Goal: Task Accomplishment & Management: Contribute content

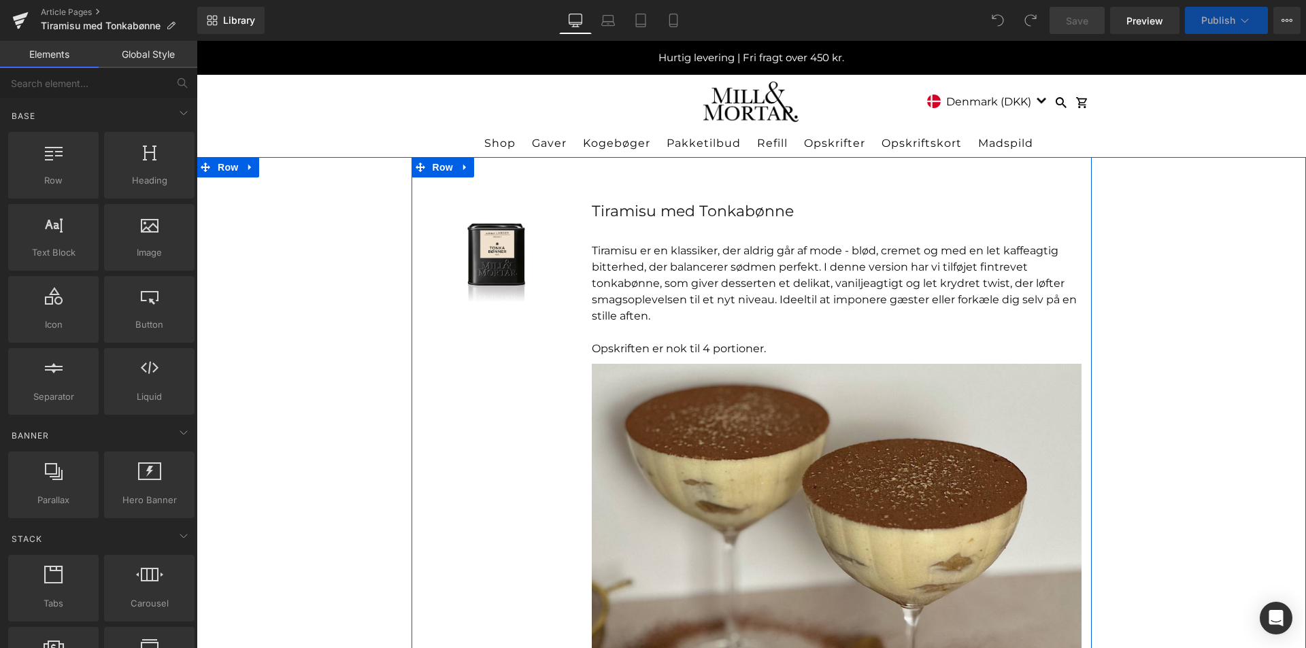
click at [960, 278] on font "Tiramisu er en klassiker, der aldrig går af mode - blød, cremet og med en let k…" at bounding box center [828, 275] width 473 height 62
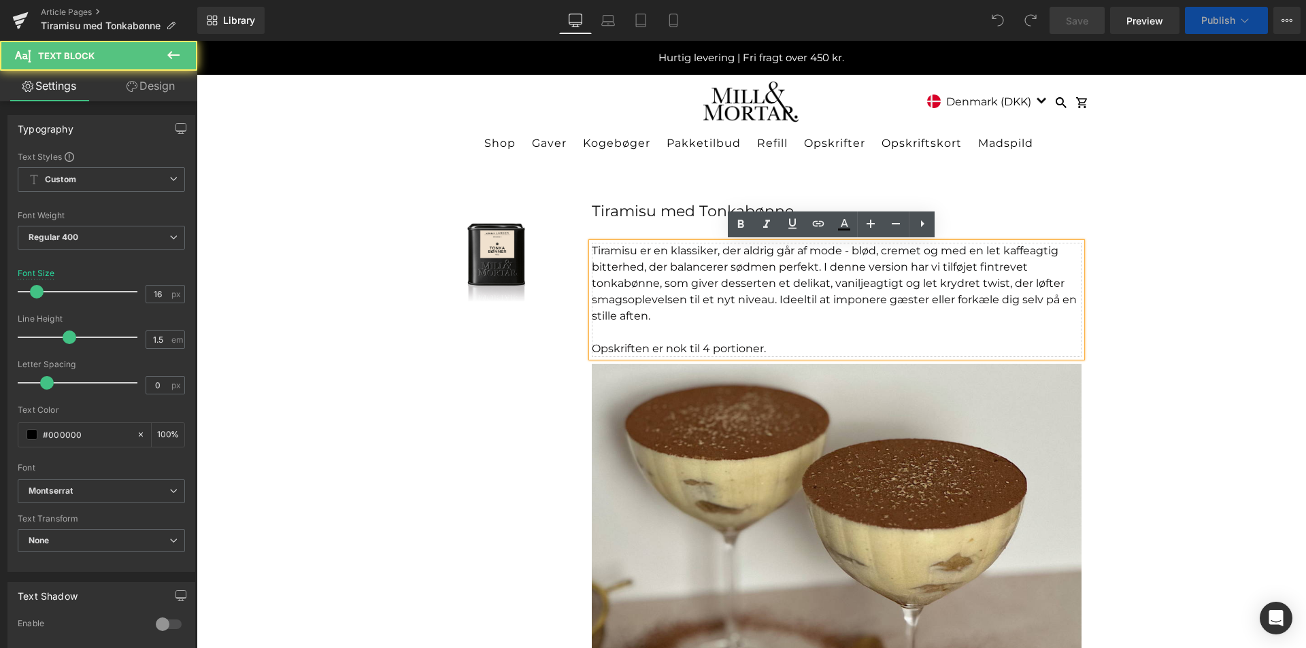
click at [810, 266] on font "Tiramisu er en klassiker, der aldrig går af mode - blød, cremet og med en let k…" at bounding box center [828, 275] width 473 height 62
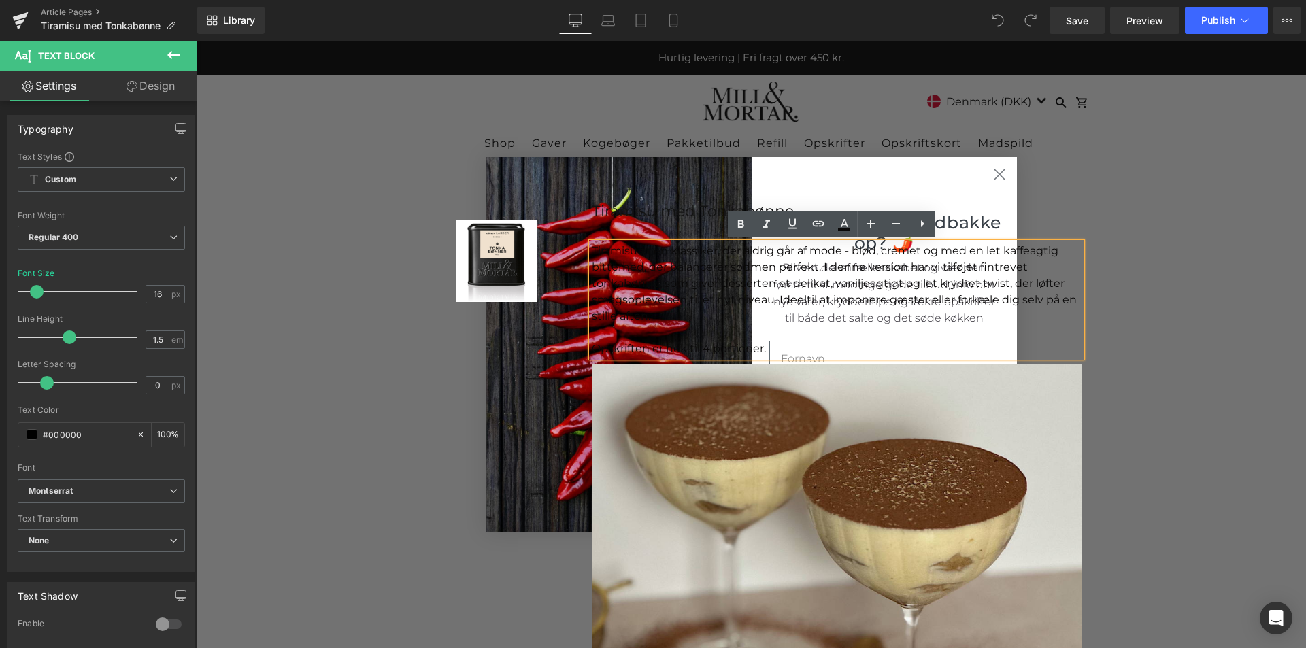
click at [998, 177] on div "Sale Off (P) Image Product Tiramisu med Tonkabønne Text Block Tiramisu er en kl…" at bounding box center [752, 527] width 680 height 740
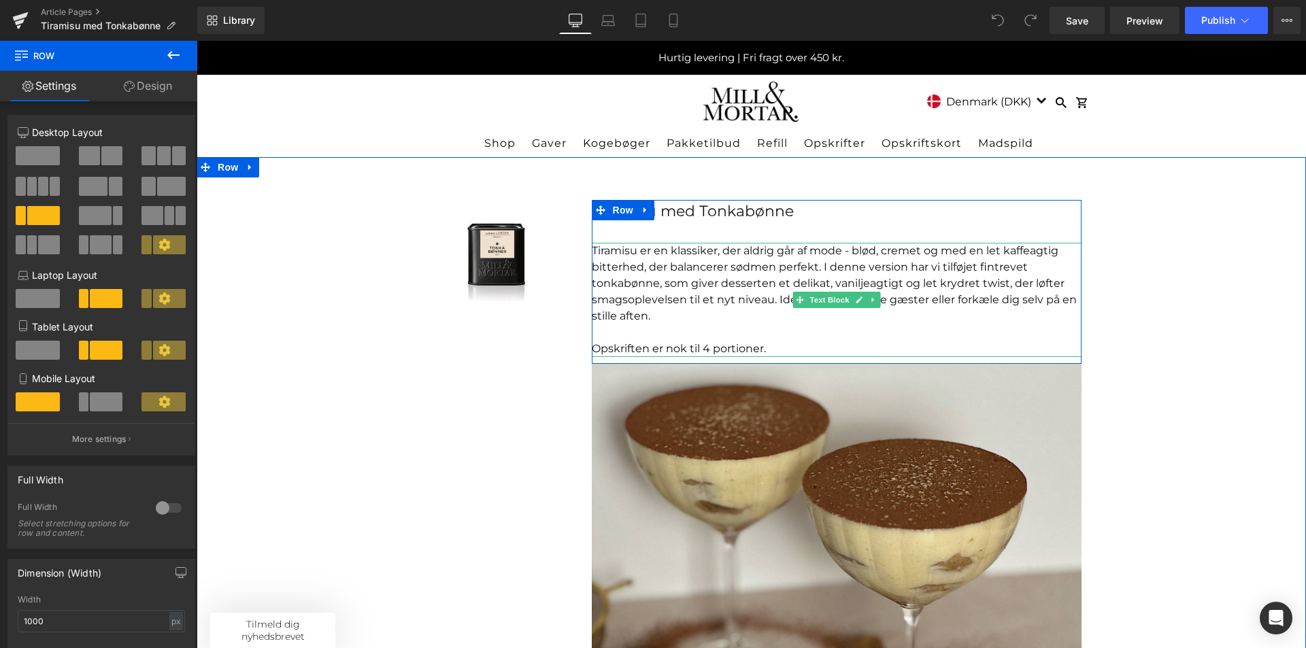
click at [809, 266] on font "Tiramisu er en klassiker, der aldrig går af mode - blød, cremet og med en let k…" at bounding box center [828, 275] width 473 height 62
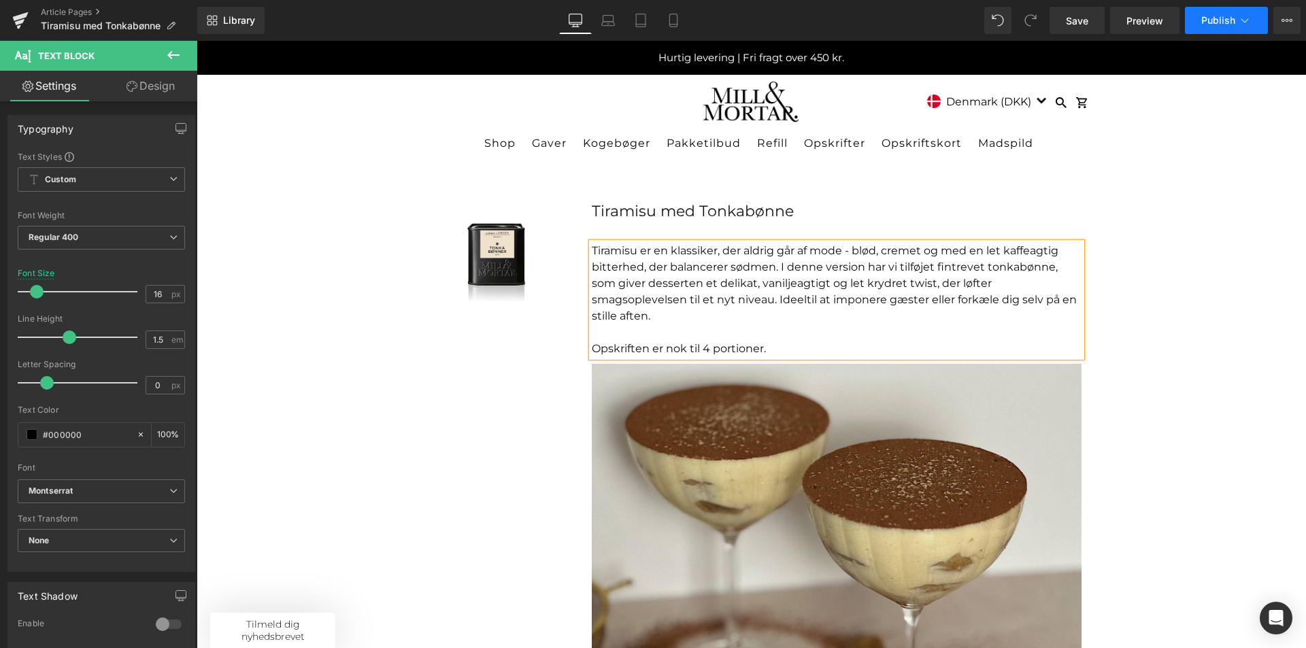
click at [1223, 27] on button "Publish" at bounding box center [1226, 20] width 83 height 27
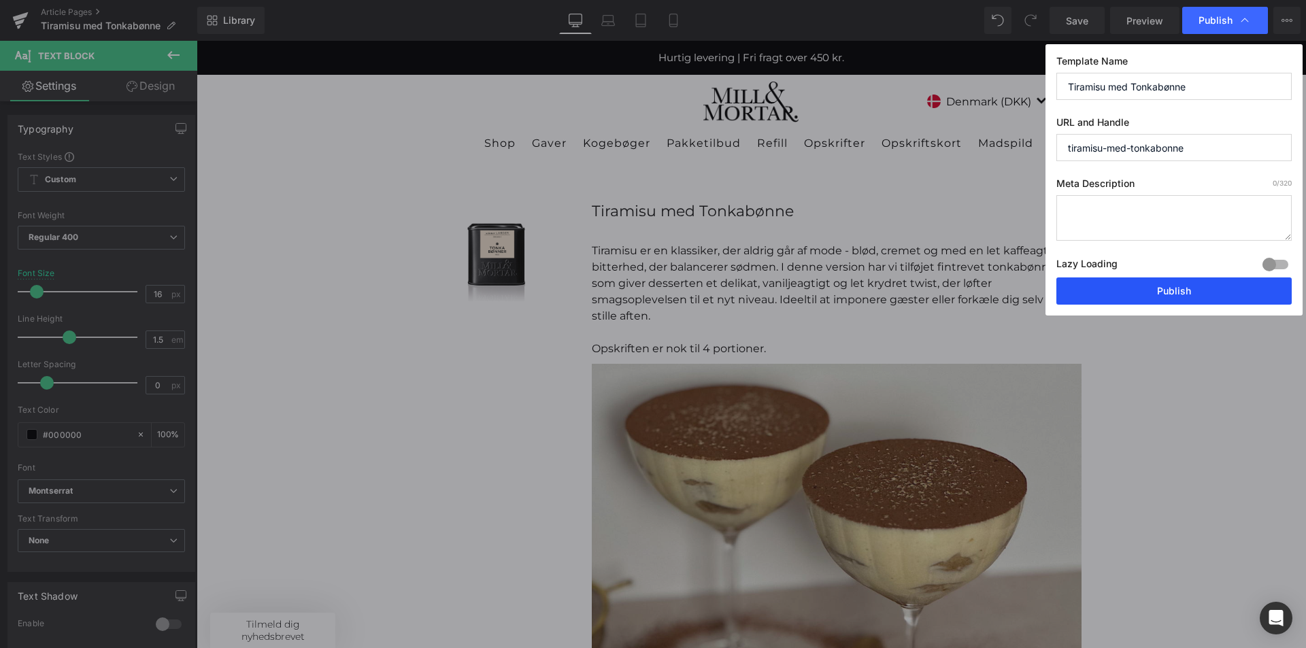
click at [1146, 284] on button "Publish" at bounding box center [1174, 291] width 235 height 27
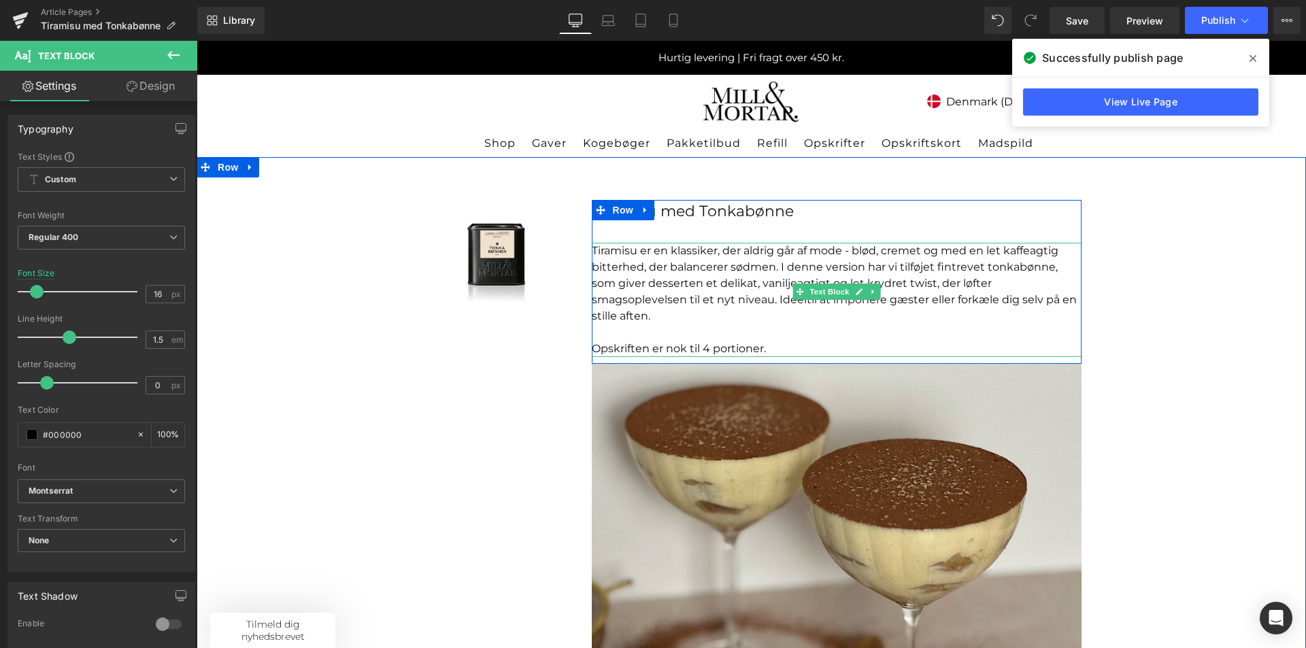
click at [686, 286] on font "Tiramisu er en klassiker, der aldrig går af mode - blød, cremet og med en let k…" at bounding box center [825, 275] width 467 height 62
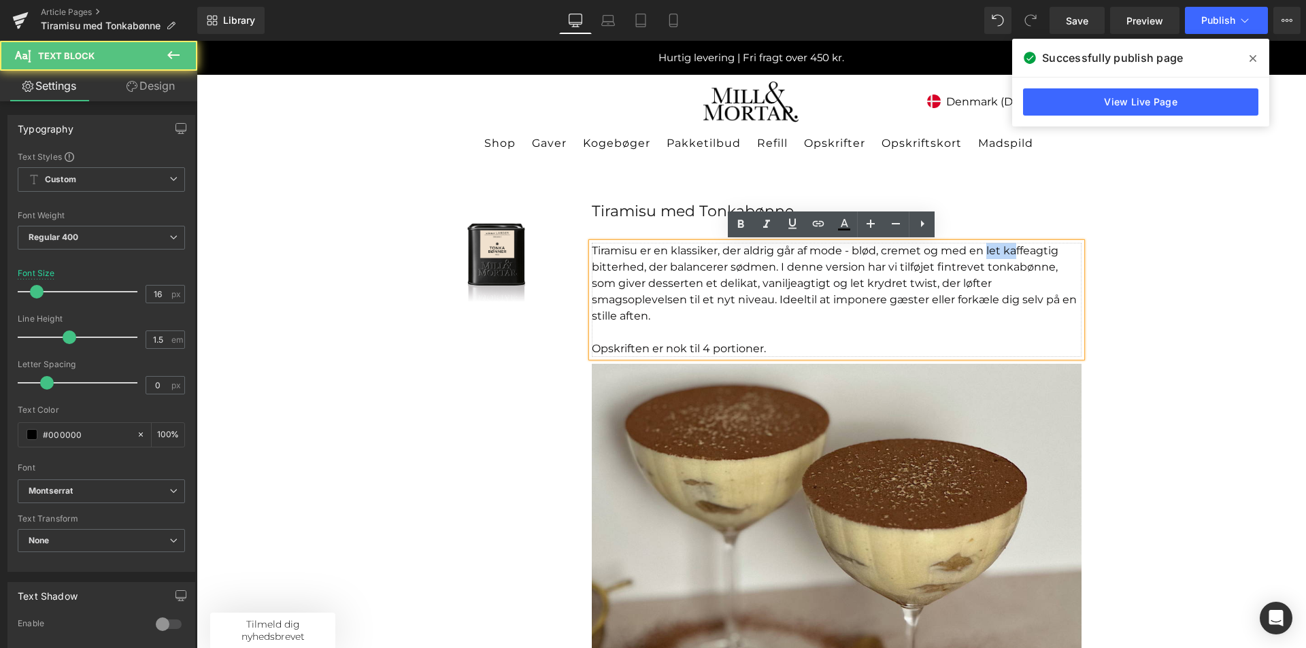
drag, startPoint x: 984, startPoint y: 250, endPoint x: 1012, endPoint y: 250, distance: 27.9
click at [1012, 250] on font "Tiramisu er en klassiker, der aldrig går af mode - blød, cremet og med en let k…" at bounding box center [825, 275] width 467 height 62
click at [1019, 249] on font "Tiramisu er en klassiker, der aldrig går af mode - blød, cremet og med en let k…" at bounding box center [825, 275] width 467 height 62
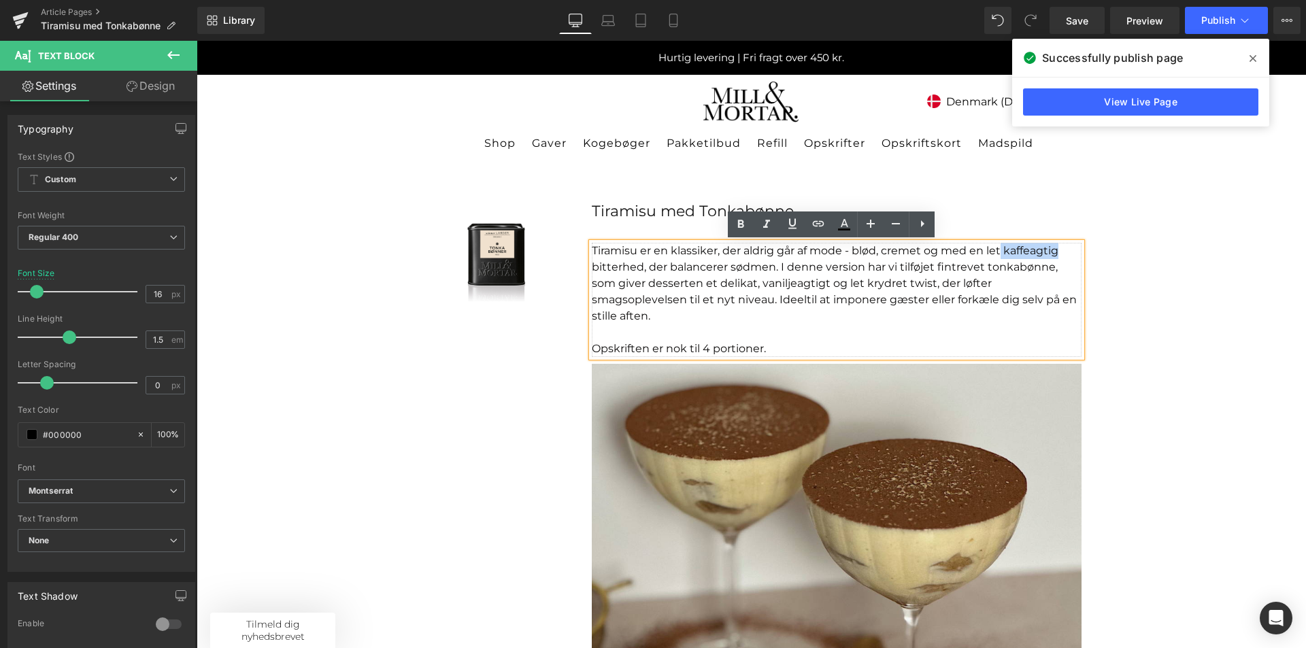
drag, startPoint x: 1055, startPoint y: 250, endPoint x: 999, endPoint y: 253, distance: 55.9
click at [999, 253] on font "Tiramisu er en klassiker, der aldrig går af mode - blød, cremet og med en let k…" at bounding box center [825, 275] width 467 height 62
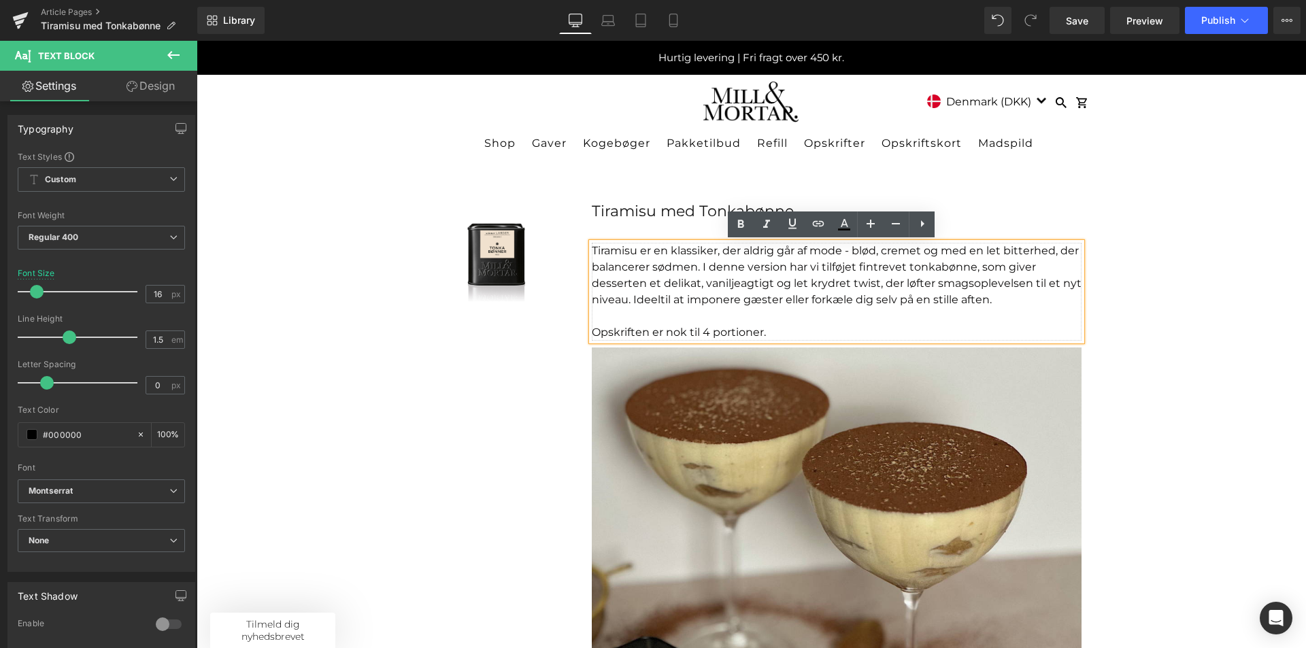
click at [1050, 248] on font "Tiramisu er en klassiker, der aldrig går af mode - blød, cremet og med en let b…" at bounding box center [837, 275] width 490 height 62
click at [1044, 252] on font "Tiramisu er en klassiker, der aldrig går af mode - blød, cremet og med en let b…" at bounding box center [837, 275] width 490 height 62
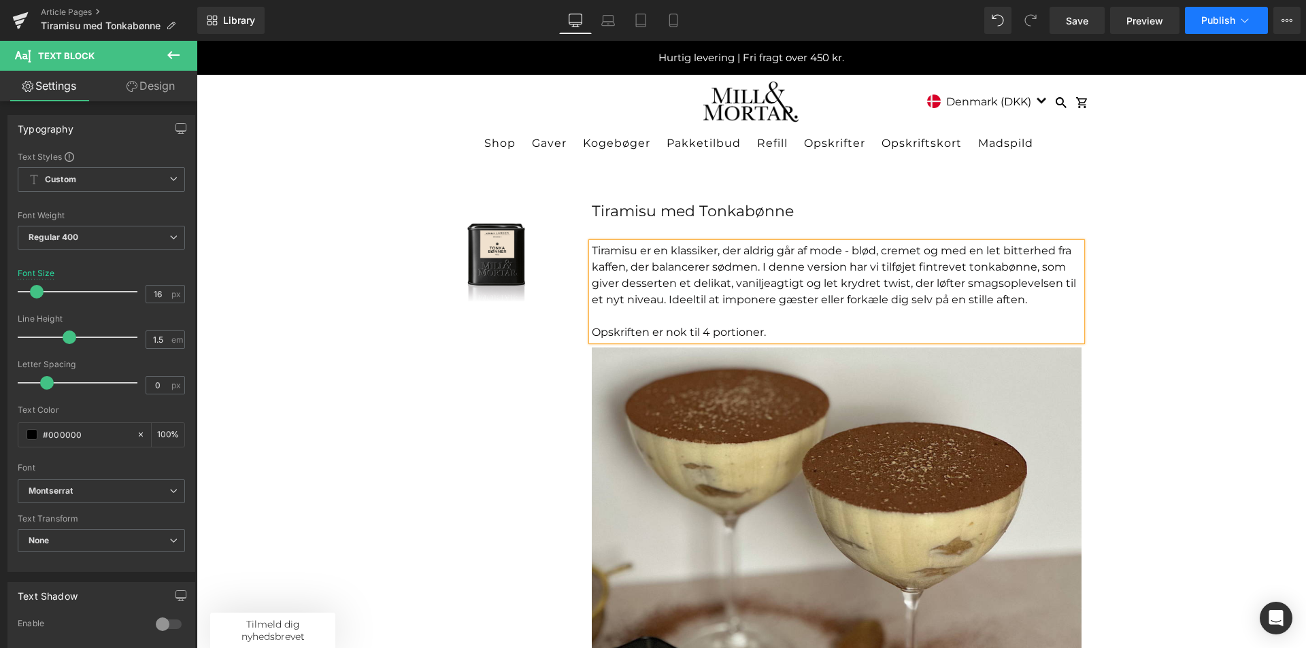
click at [1220, 12] on button "Publish" at bounding box center [1226, 20] width 83 height 27
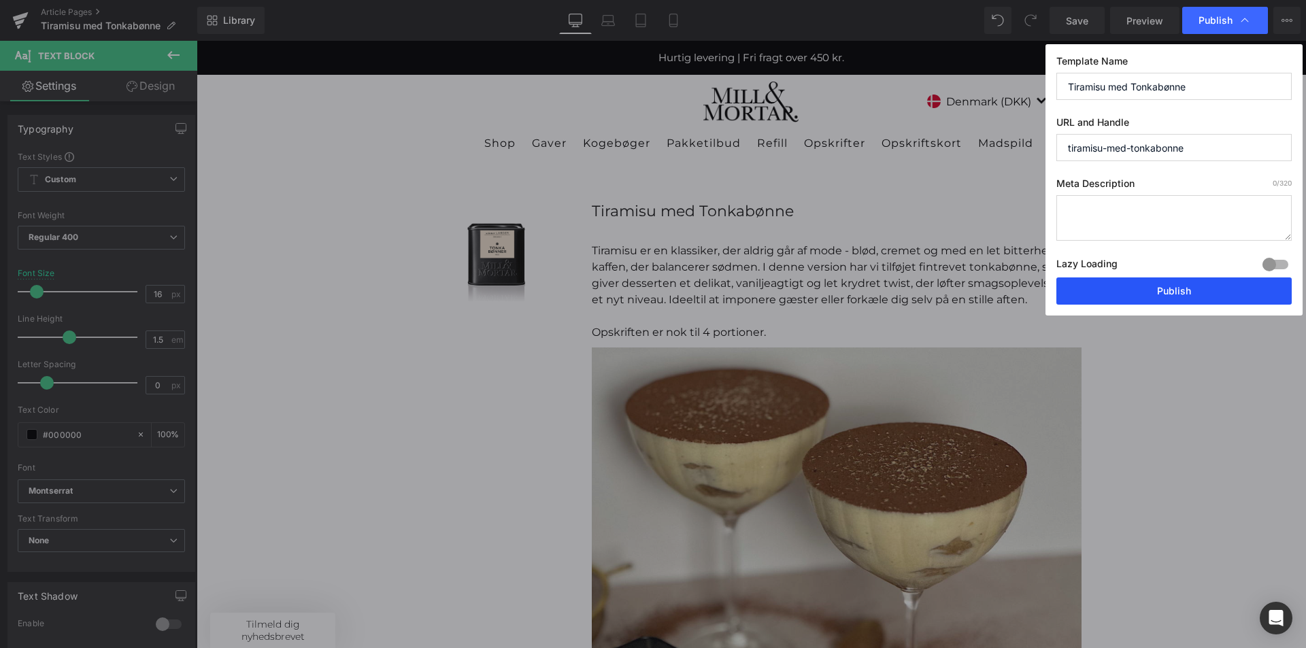
drag, startPoint x: 1159, startPoint y: 293, endPoint x: 962, endPoint y: 252, distance: 201.5
click at [1159, 293] on button "Publish" at bounding box center [1174, 291] width 235 height 27
